Goal: Information Seeking & Learning: Learn about a topic

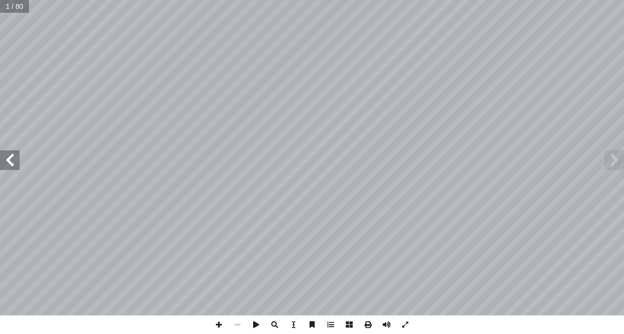
click at [16, 155] on span at bounding box center [10, 161] width 20 height 20
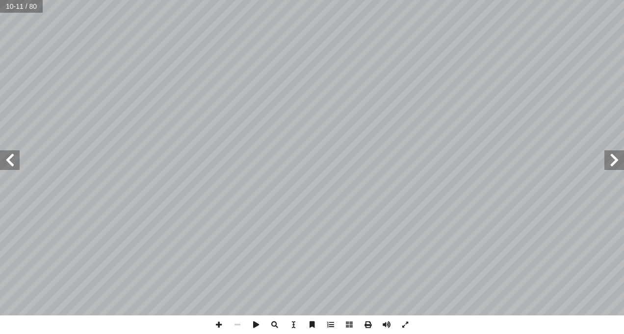
click at [9, 156] on span at bounding box center [10, 161] width 20 height 20
drag, startPoint x: 625, startPoint y: 34, endPoint x: 8, endPoint y: 158, distance: 629.3
click at [8, 158] on span at bounding box center [10, 161] width 20 height 20
drag, startPoint x: 8, startPoint y: 159, endPoint x: 18, endPoint y: 158, distance: 9.8
click at [18, 158] on span at bounding box center [10, 161] width 20 height 20
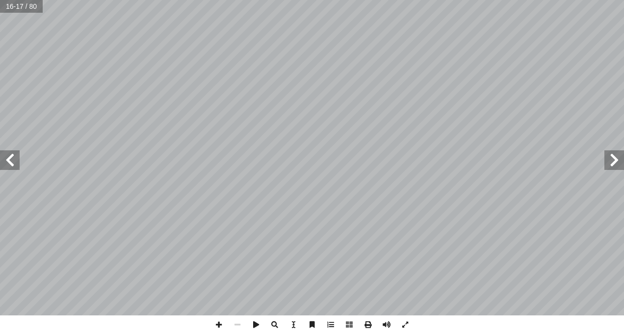
click at [8, 159] on span at bounding box center [10, 161] width 20 height 20
